Goal: Information Seeking & Learning: Compare options

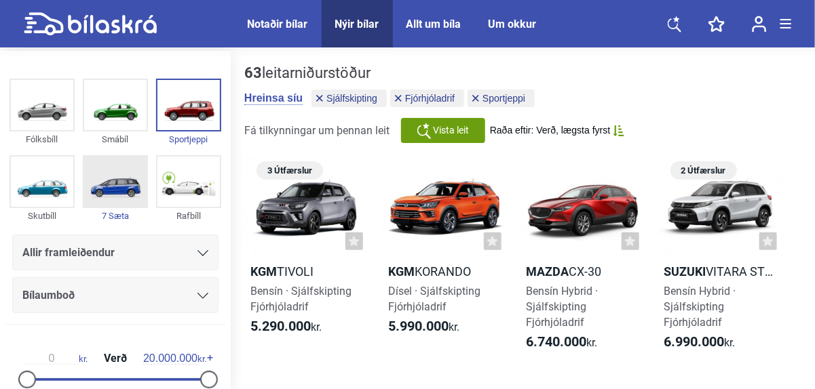
click at [134, 182] on img at bounding box center [115, 182] width 62 height 50
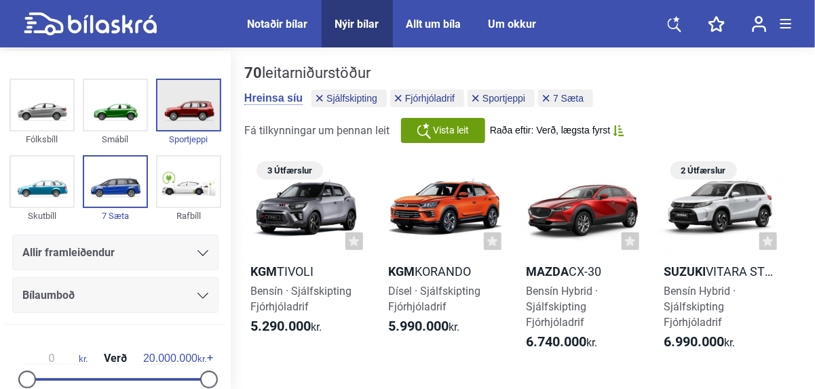
click at [182, 119] on img at bounding box center [188, 105] width 62 height 50
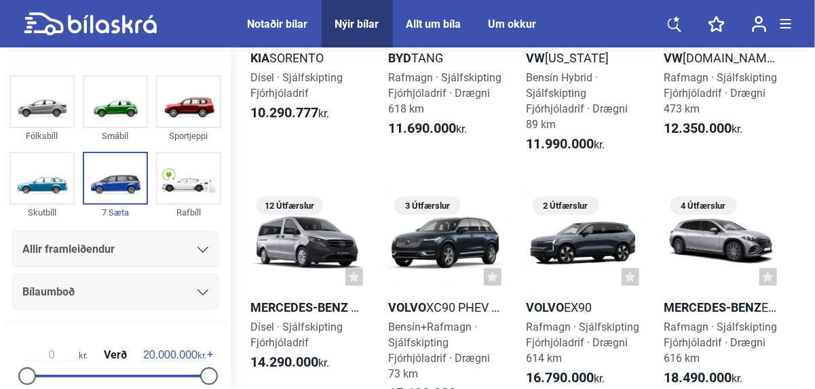
scroll to position [464, 0]
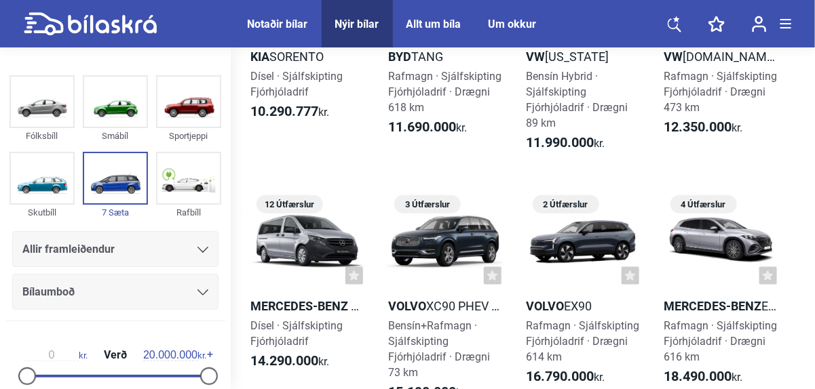
drag, startPoint x: 814, startPoint y: 145, endPoint x: 809, endPoint y: 178, distance: 33.7
click at [809, 178] on div "14 leitarniðurstöður [PERSON_NAME] síu Sjálfskipting Fjórhjóladrif 7 Sæta Fá ti…" at bounding box center [523, 130] width 584 height 1087
click at [567, 149] on b "11.990.000" at bounding box center [561, 142] width 68 height 16
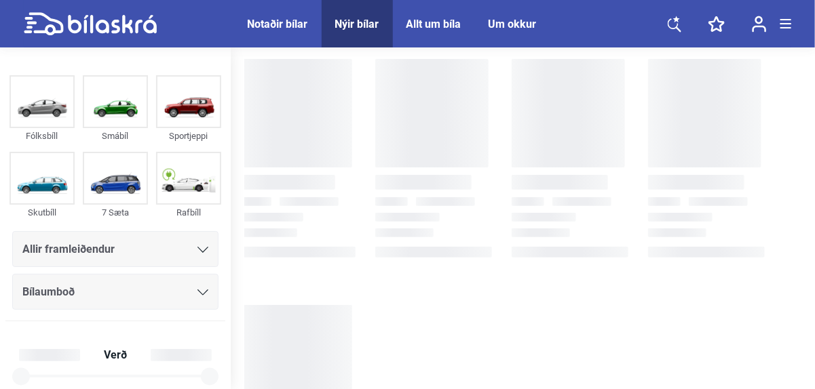
checkbox input "true"
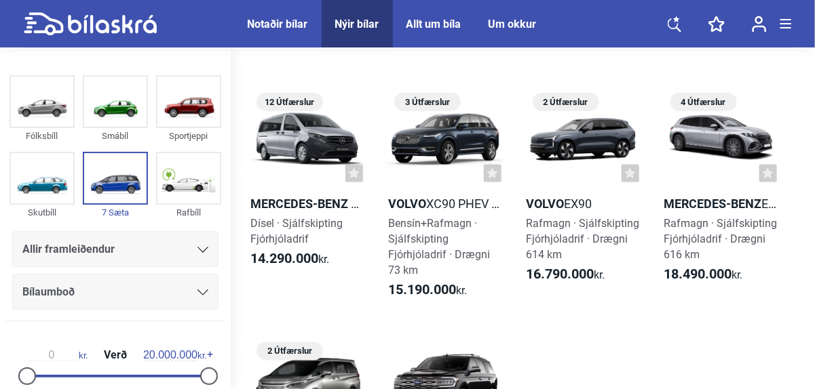
scroll to position [552, 0]
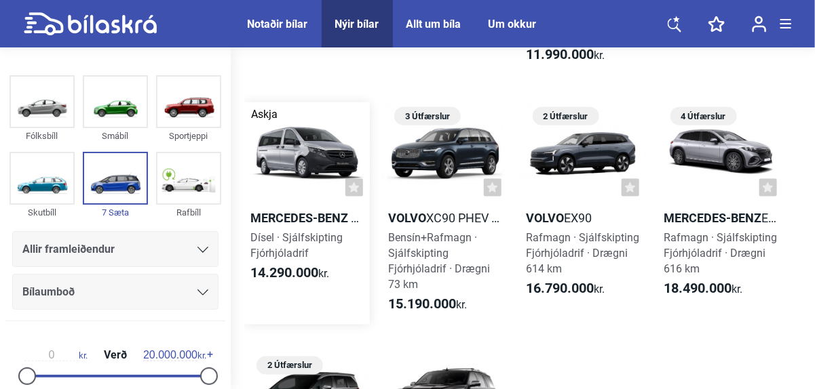
click at [288, 155] on div at bounding box center [307, 152] width 126 height 100
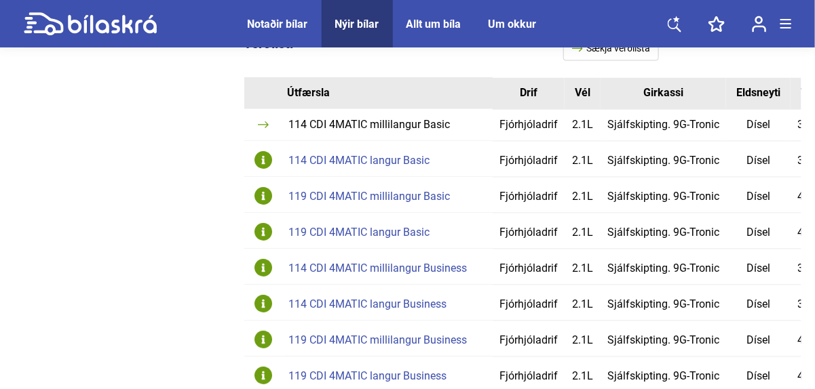
scroll to position [890, 0]
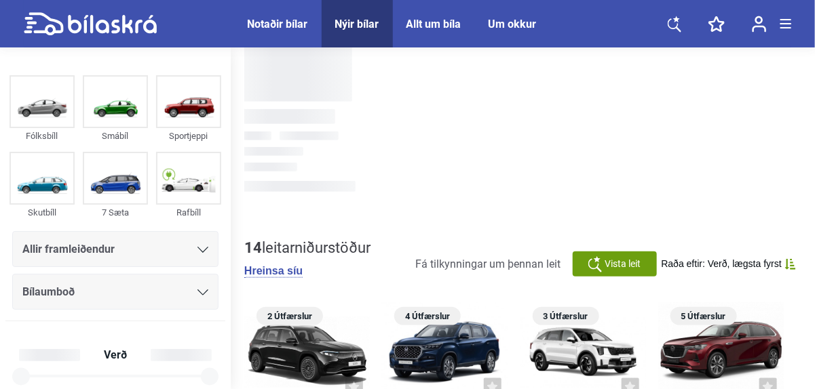
checkbox input "true"
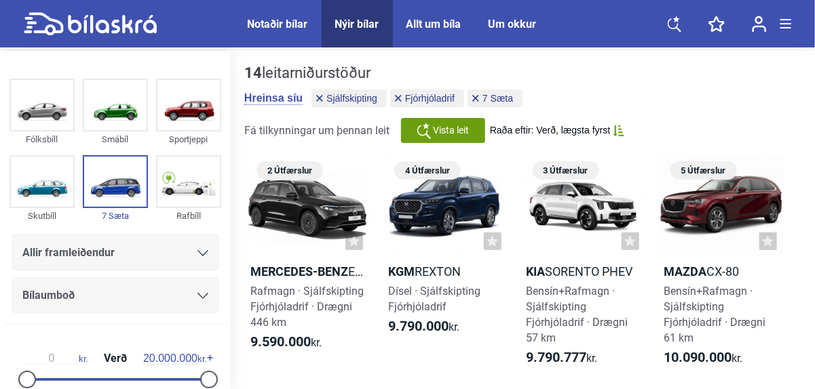
click at [278, 18] on div "Notaðir bílar" at bounding box center [278, 24] width 60 height 13
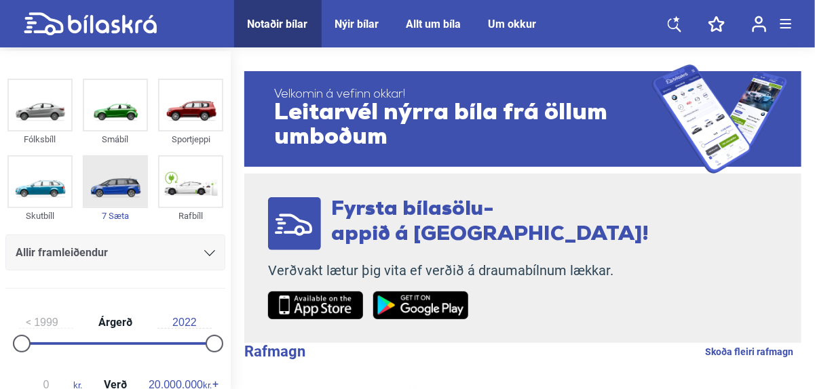
click at [113, 182] on img at bounding box center [115, 182] width 62 height 50
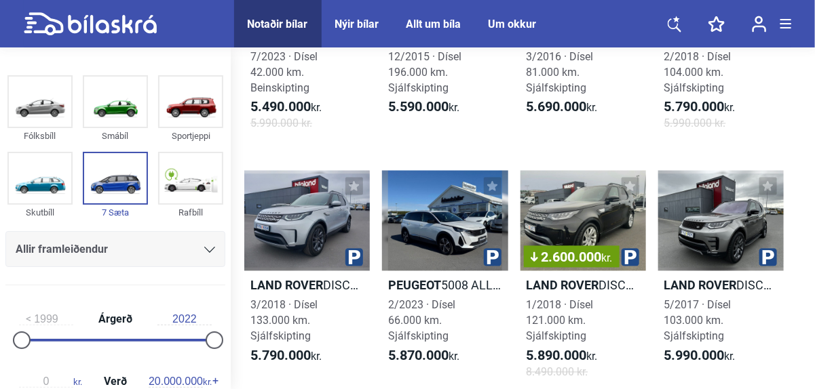
scroll to position [2720, 0]
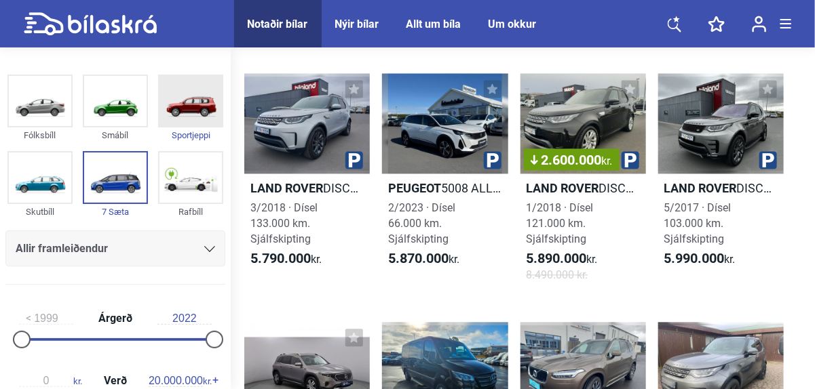
click at [193, 110] on img at bounding box center [190, 102] width 62 height 50
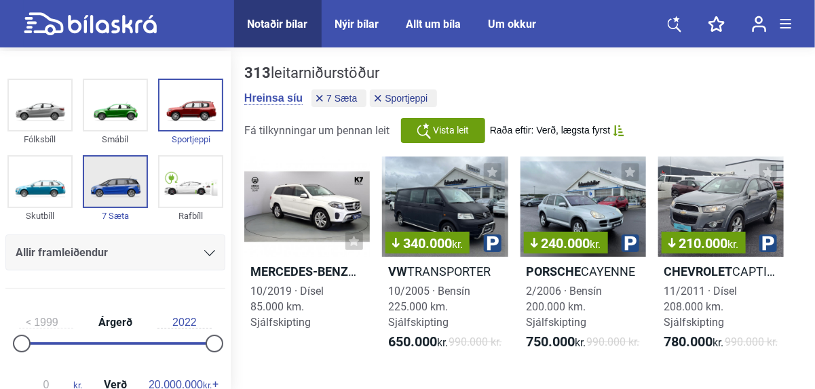
click at [111, 159] on img at bounding box center [115, 182] width 62 height 50
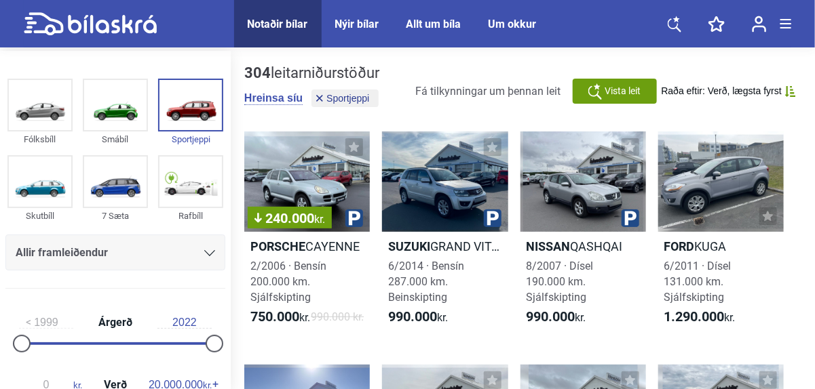
drag, startPoint x: 814, startPoint y: 54, endPoint x: 810, endPoint y: 69, distance: 16.3
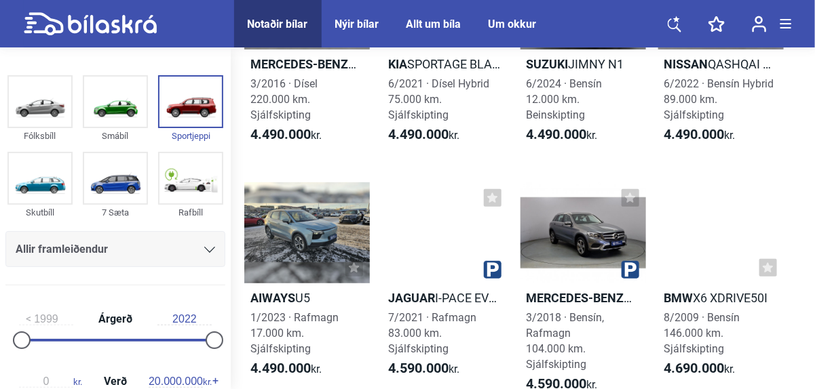
scroll to position [5570, 0]
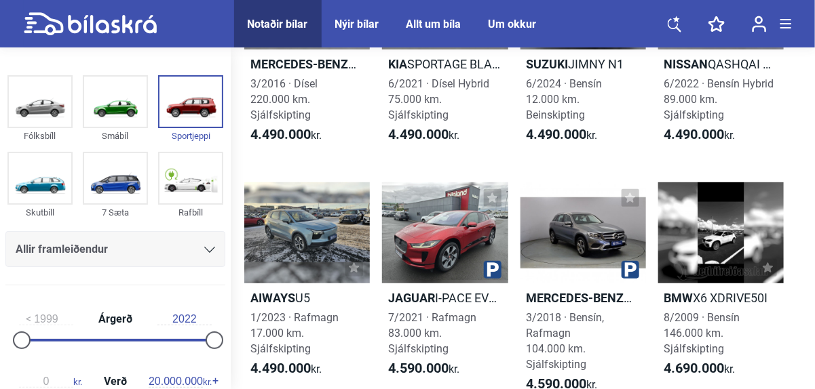
click at [704, 356] on span "8/2009 · Bensín 146.000 km. Sjálfskipting" at bounding box center [702, 333] width 76 height 44
